Goal: Browse casually: Explore the website without a specific task or goal

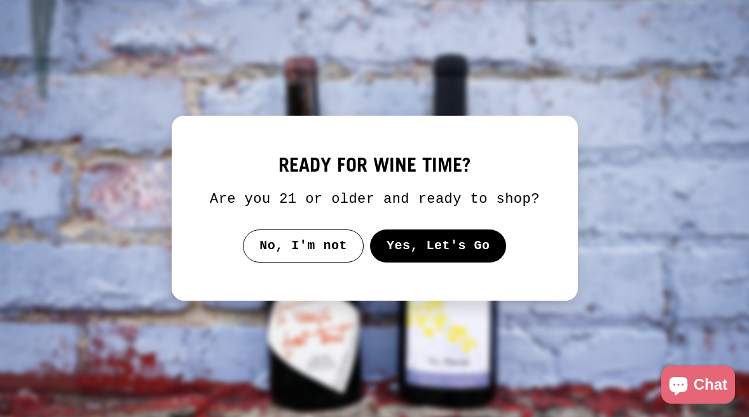
click at [438, 249] on button "Yes, Let's Go" at bounding box center [438, 246] width 137 height 33
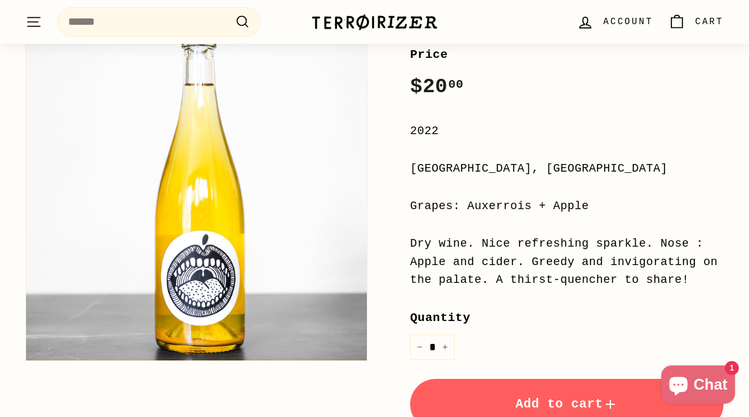
scroll to position [243, 0]
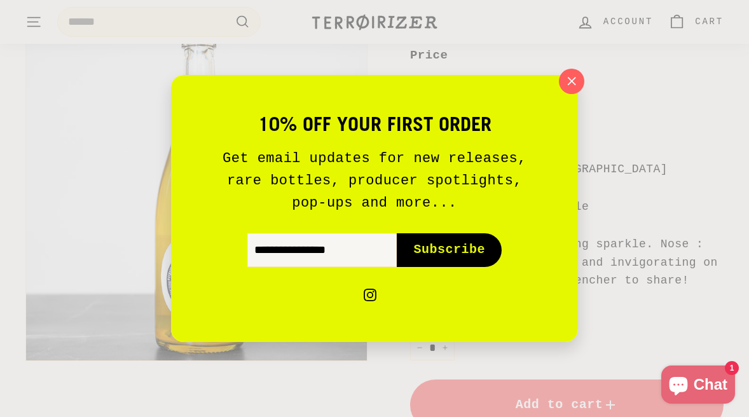
click at [563, 99] on div "10% off your first order Get email updates for new releases, rare bottles, prod…" at bounding box center [374, 208] width 407 height 267
click at [571, 87] on icon "button" at bounding box center [571, 81] width 19 height 19
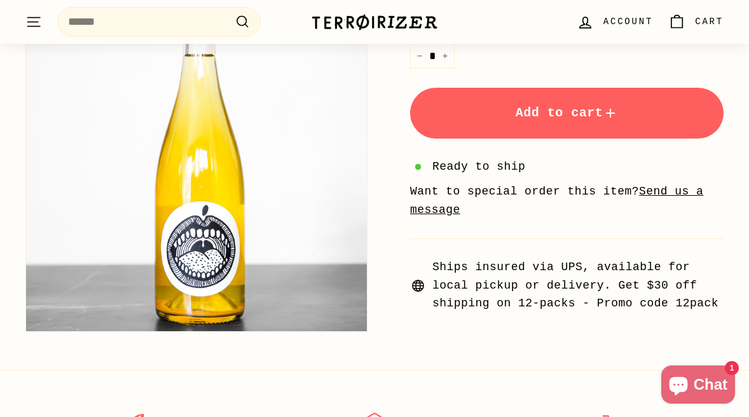
scroll to position [534, 0]
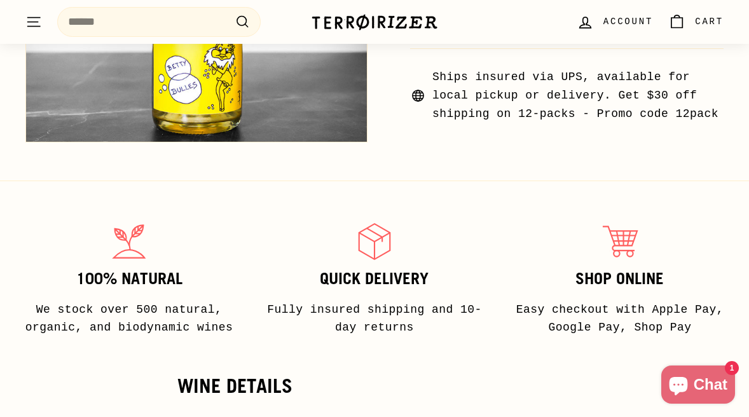
scroll to position [653, 0]
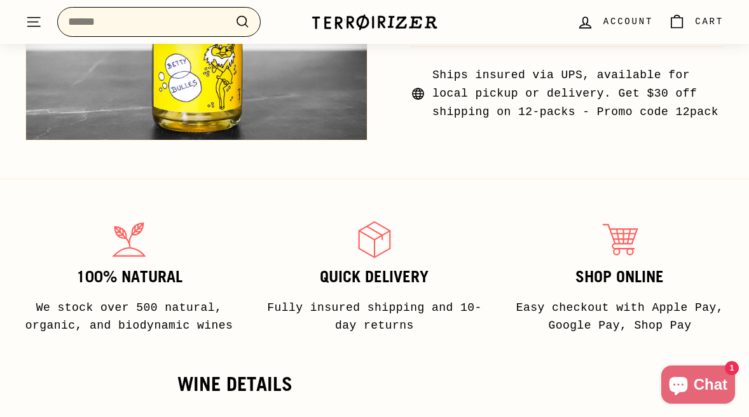
click at [78, 31] on input "Search" at bounding box center [159, 22] width 204 height 30
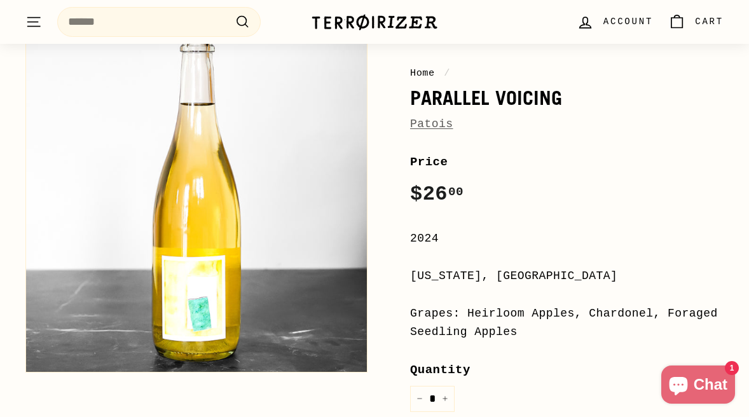
scroll to position [137, 0]
